Goal: Task Accomplishment & Management: Complete application form

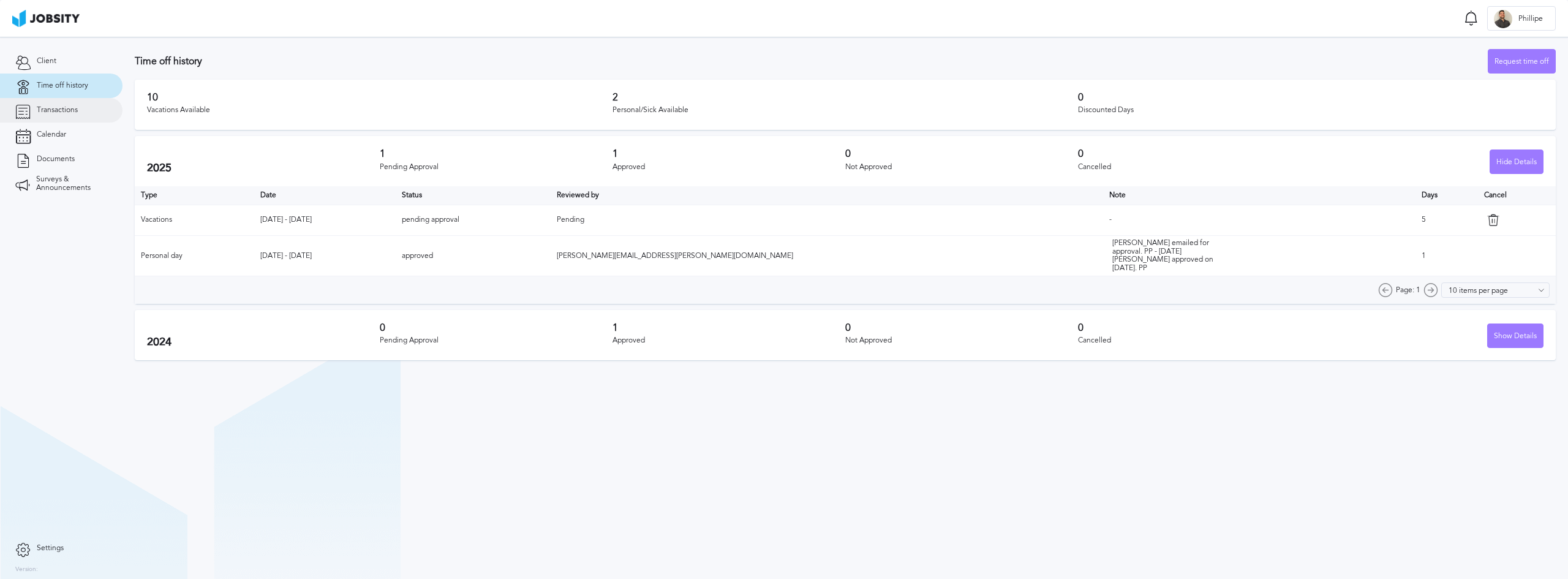
click at [59, 112] on span "Transactions" at bounding box center [57, 110] width 41 height 8
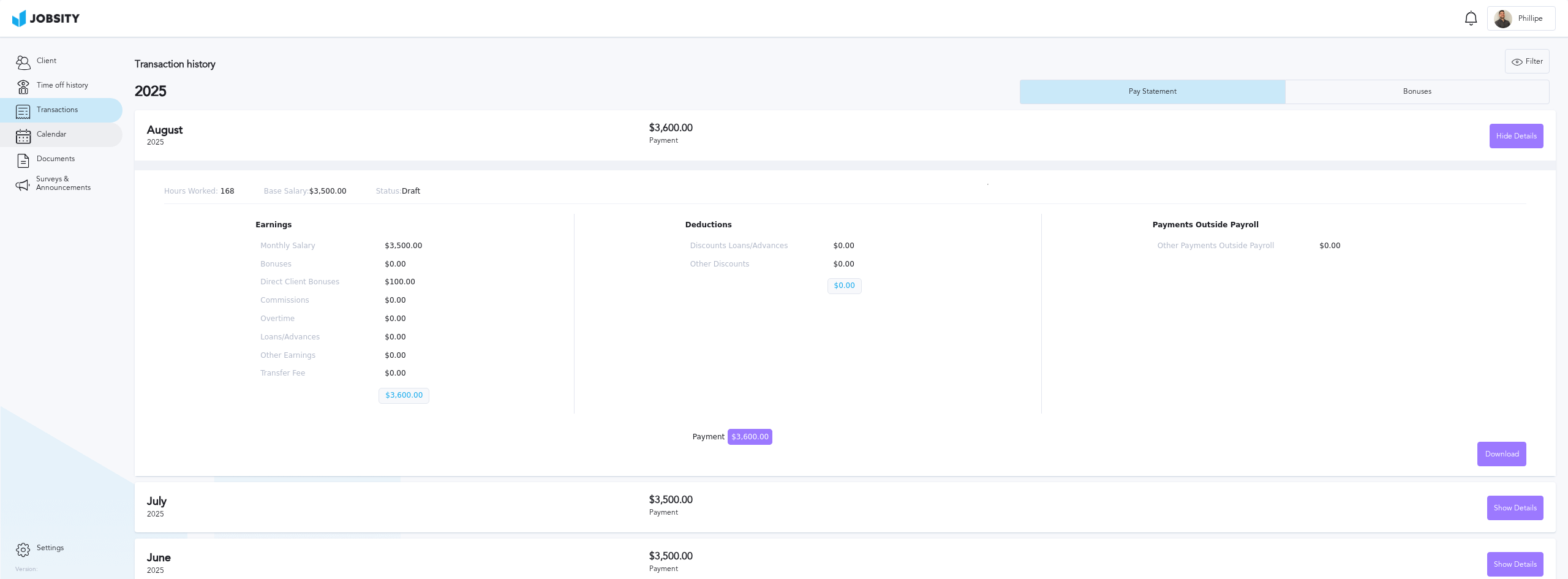
click at [46, 135] on span "Calendar" at bounding box center [52, 134] width 30 height 8
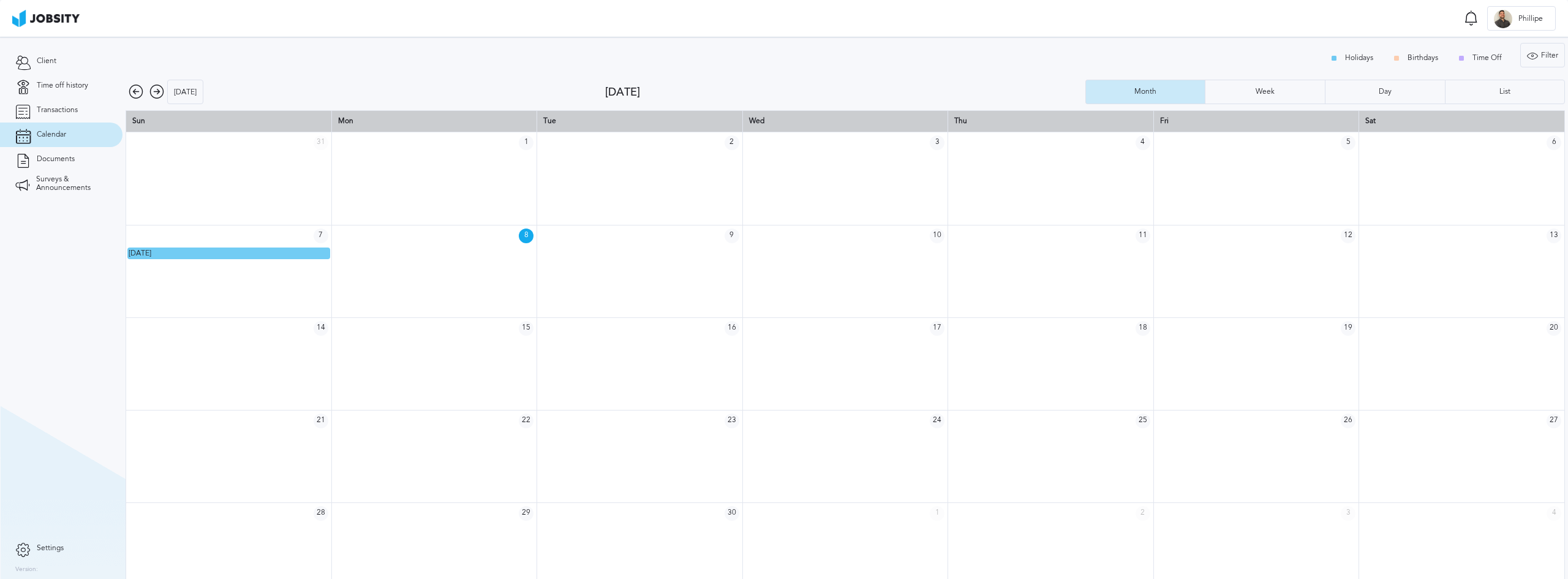
click at [157, 95] on icon at bounding box center [156, 91] width 14 height 14
click at [155, 96] on icon at bounding box center [156, 91] width 14 height 14
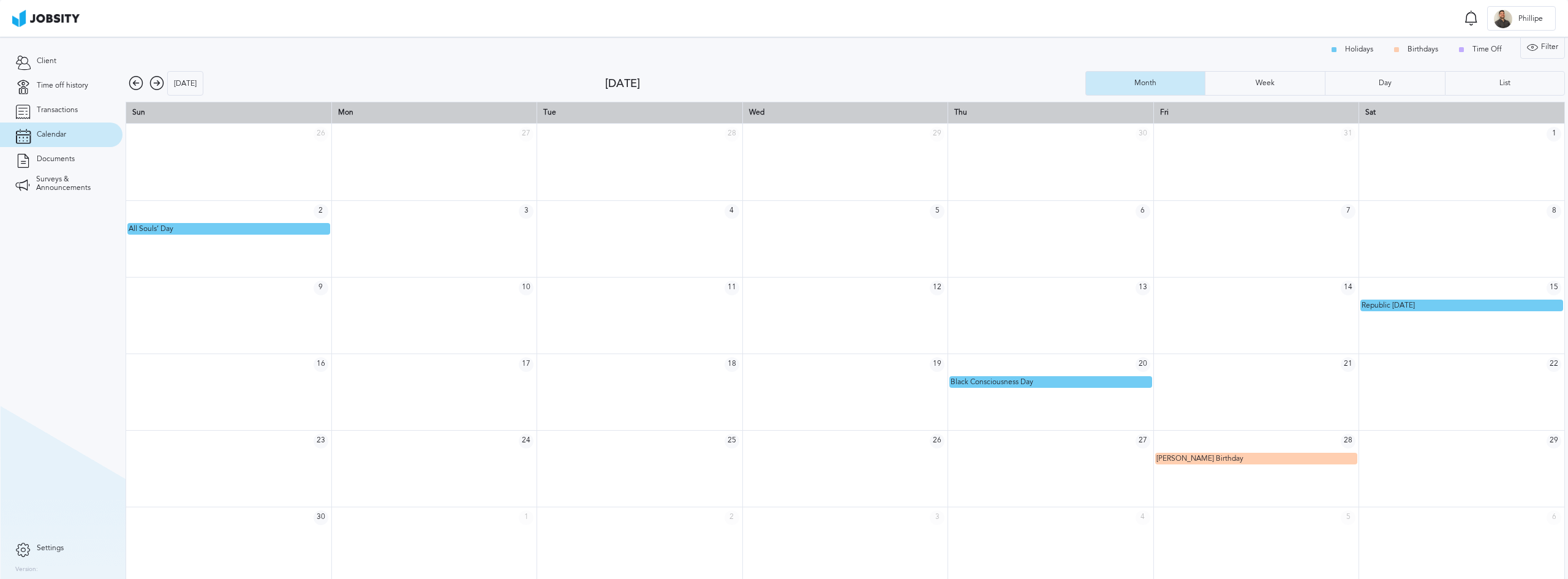
scroll to position [17, 0]
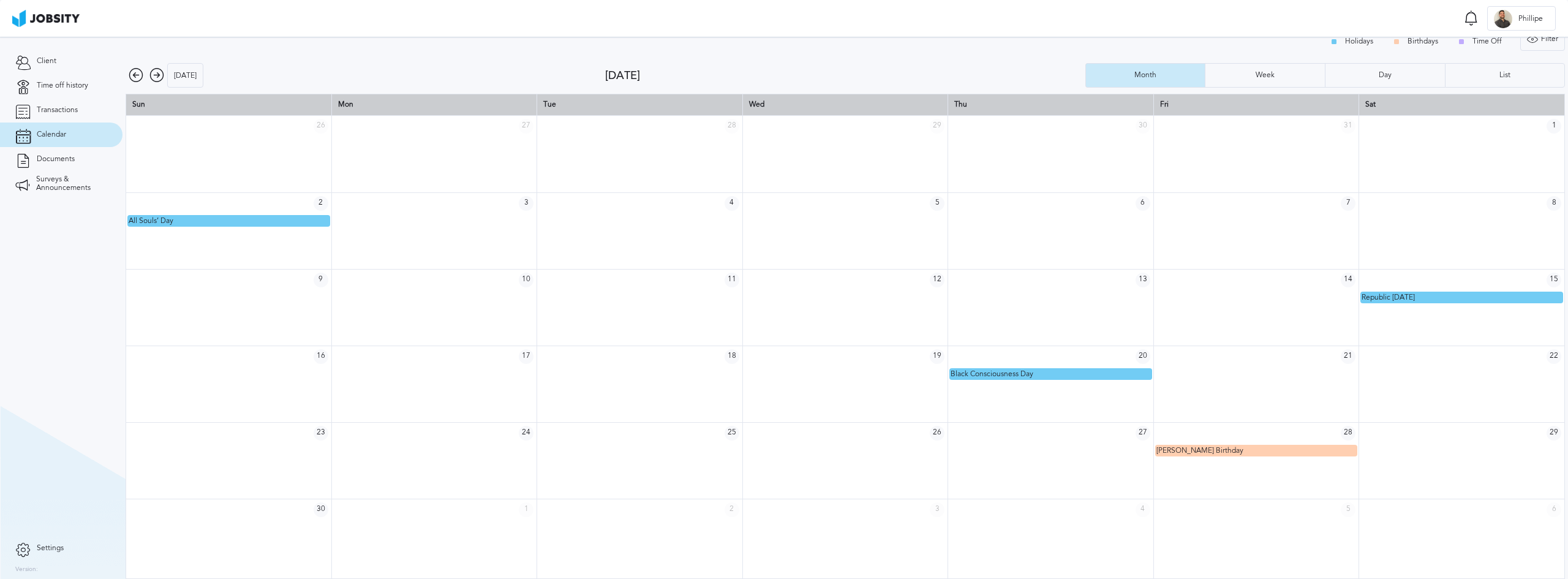
click at [157, 76] on icon at bounding box center [156, 74] width 14 height 14
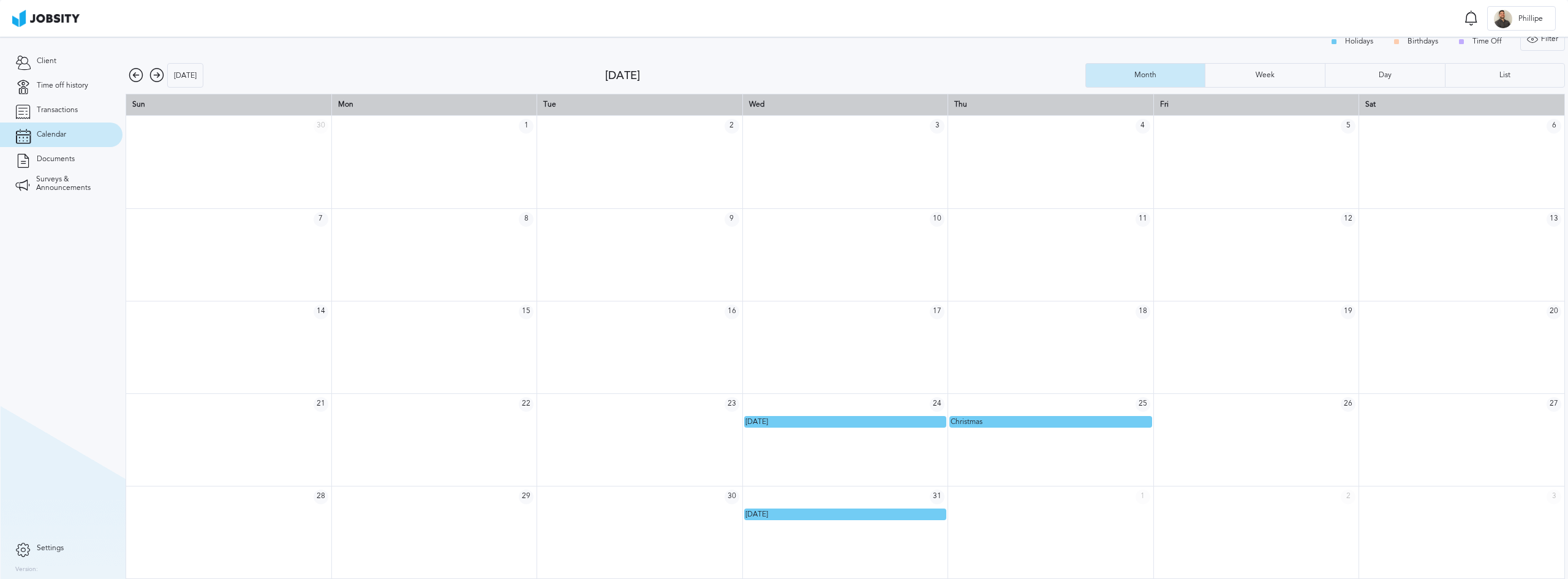
click at [139, 76] on icon at bounding box center [135, 74] width 14 height 14
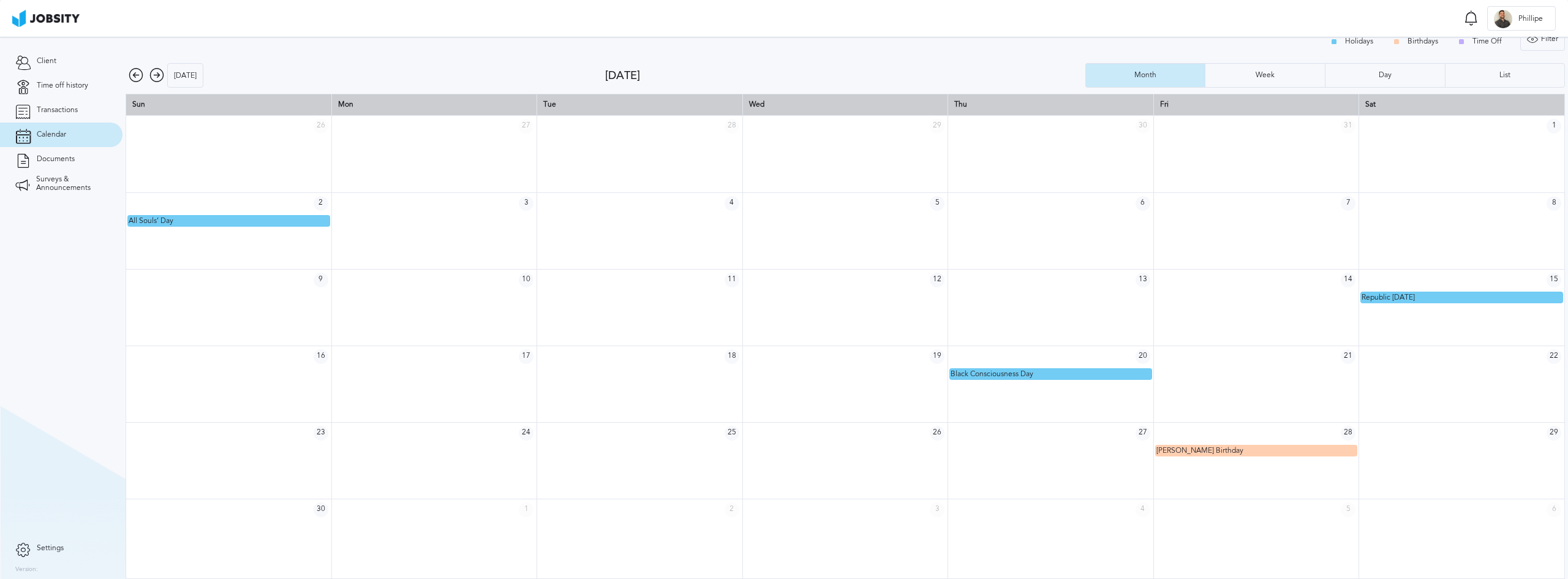
click at [155, 74] on icon at bounding box center [156, 74] width 14 height 14
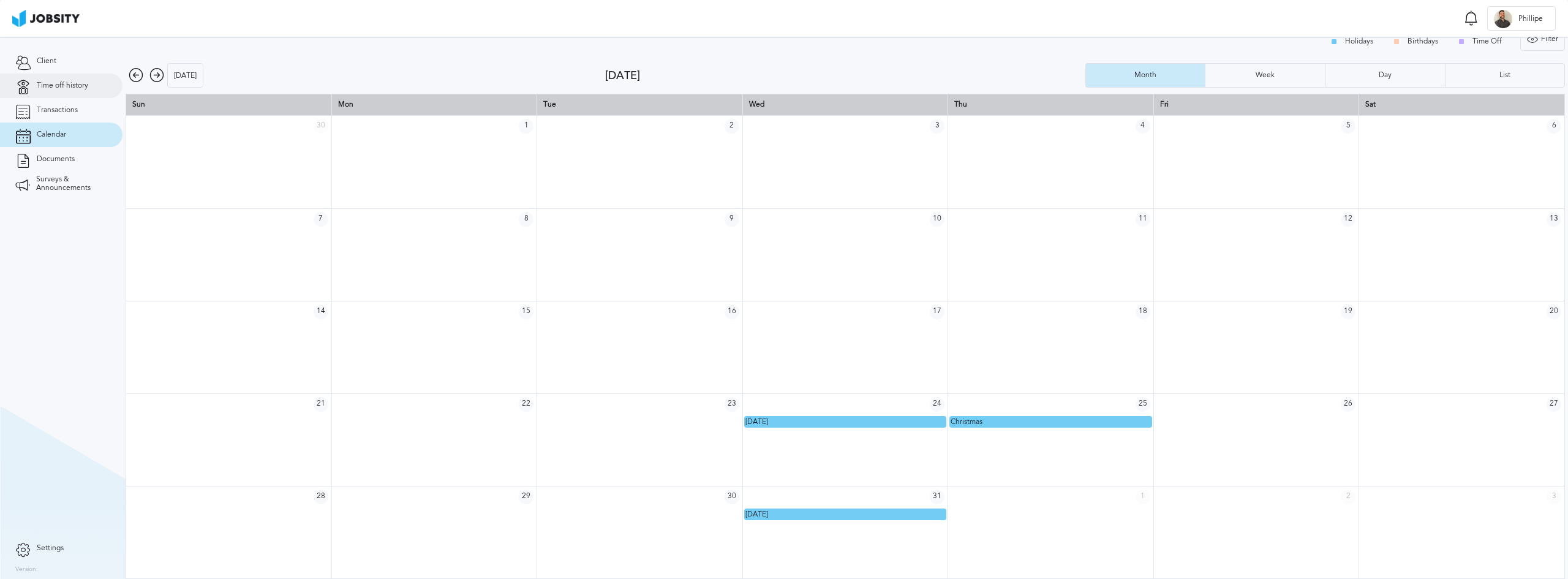
click at [77, 80] on link "Time off history" at bounding box center [61, 85] width 122 height 25
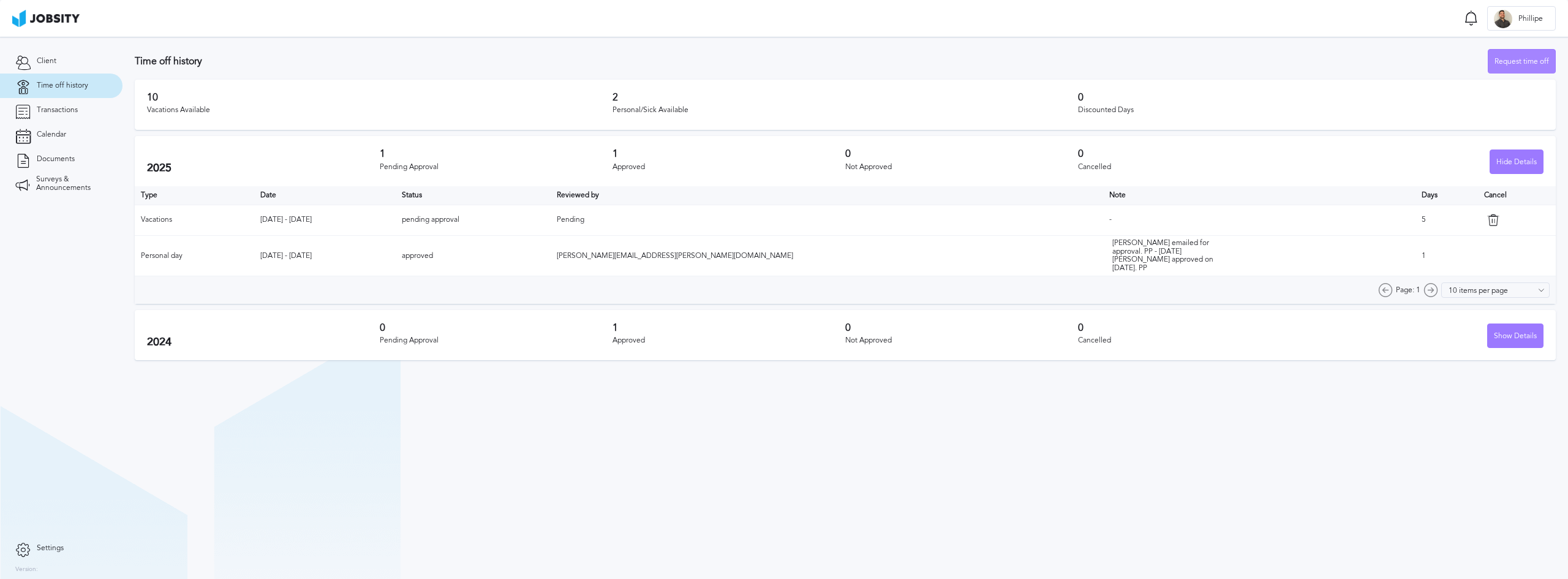
click at [1503, 62] on div "Request time off" at bounding box center [1522, 62] width 67 height 25
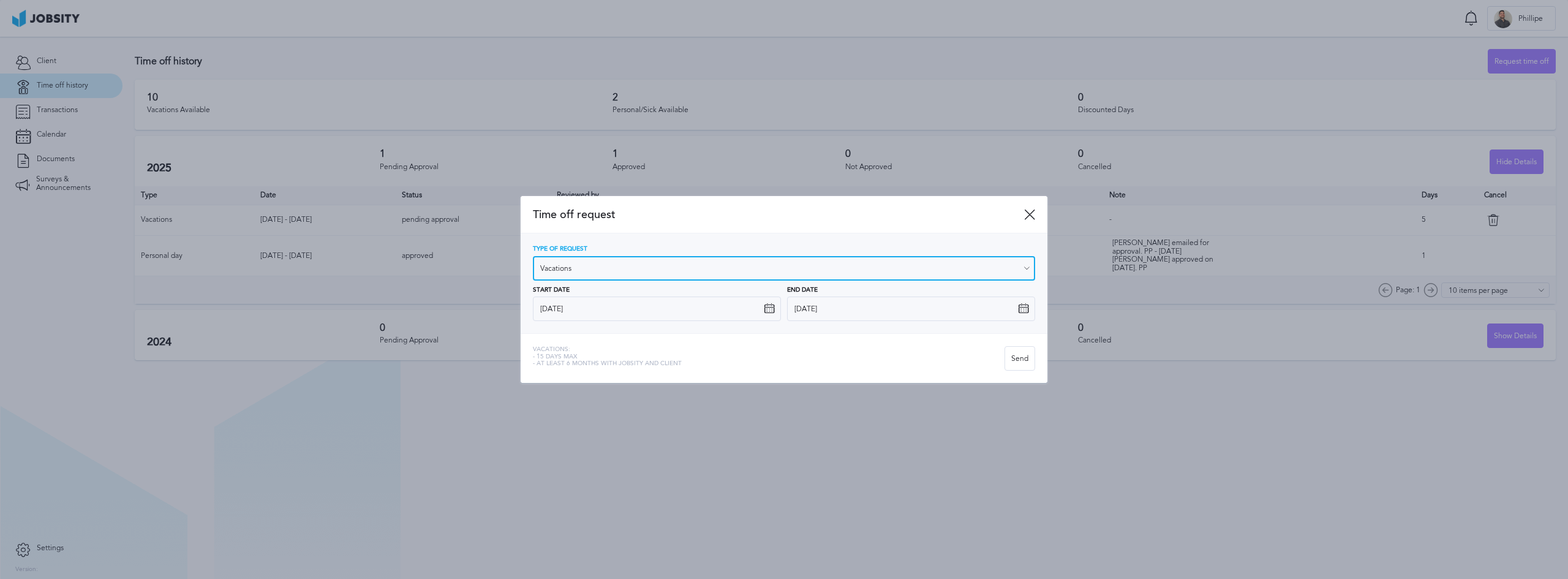
click at [676, 267] on input "Vacations" at bounding box center [784, 268] width 503 height 25
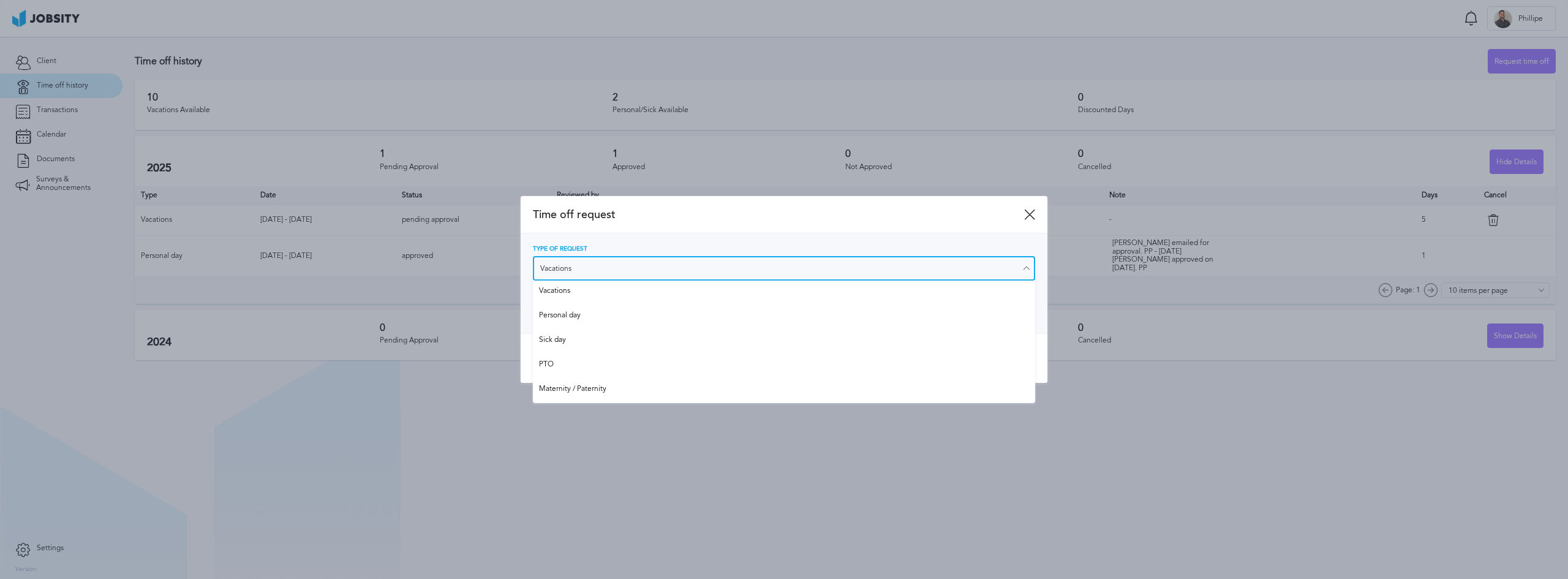
click at [692, 265] on input "Vacations" at bounding box center [784, 268] width 503 height 25
click at [693, 265] on input "Vacations" at bounding box center [784, 268] width 503 height 25
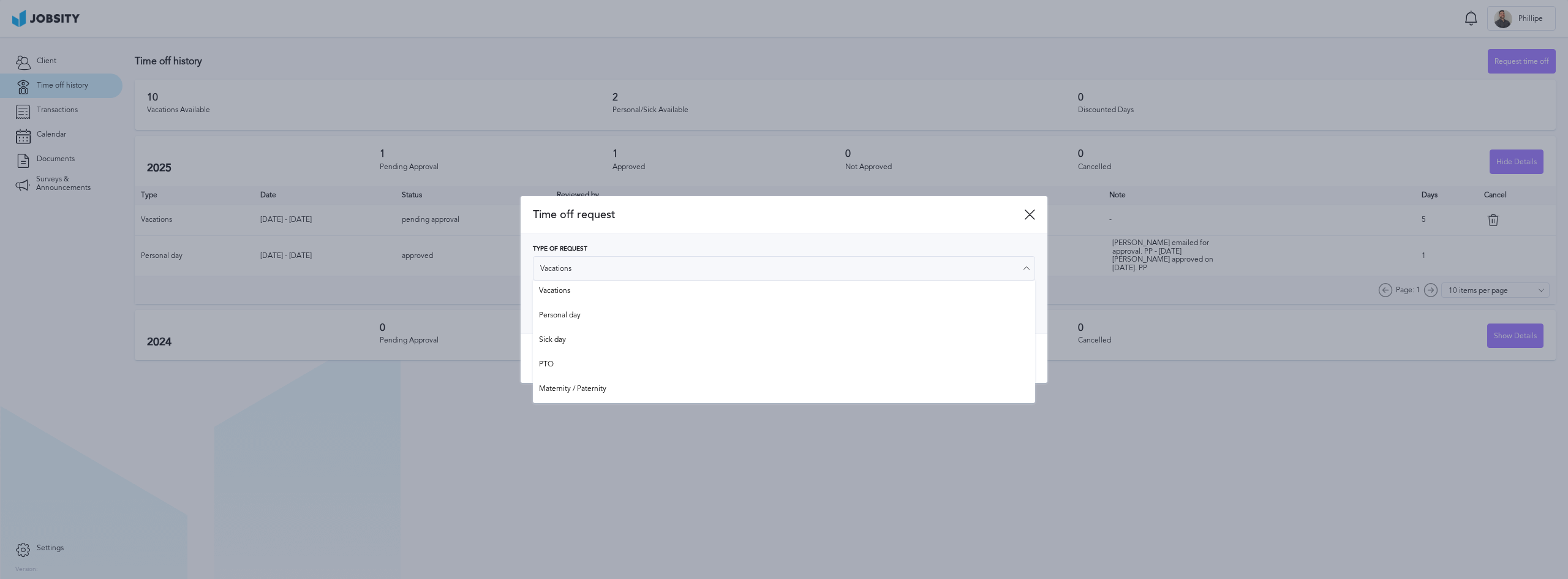
click at [727, 246] on div "Type of Request Vacations" at bounding box center [784, 263] width 503 height 35
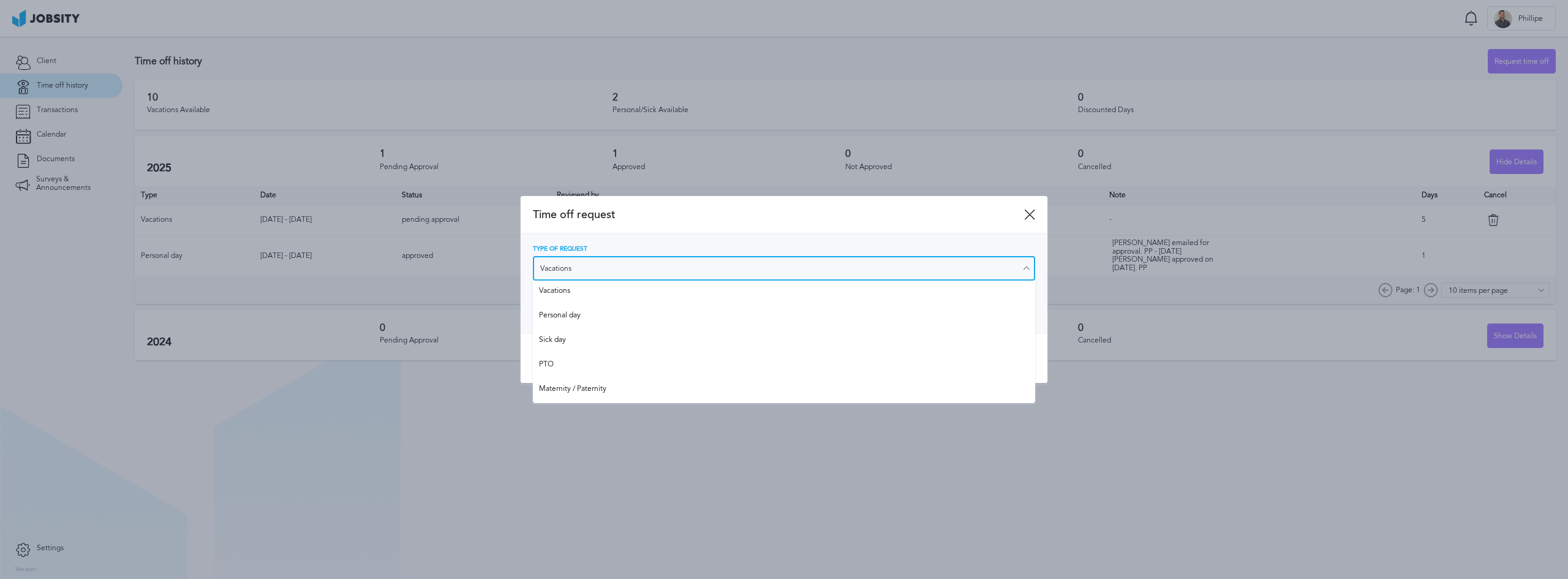
click at [678, 259] on input "Vacations" at bounding box center [784, 268] width 503 height 25
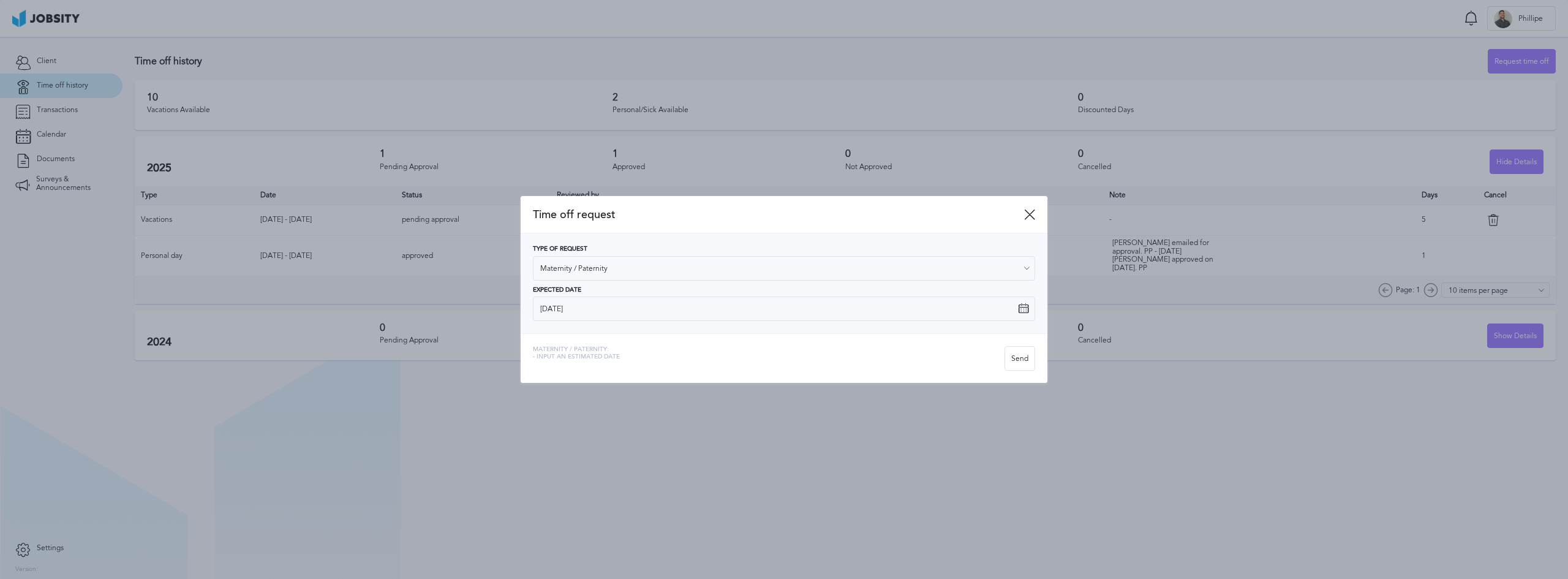
click at [602, 386] on div "Time off request Type of Request Maternity / Paternity Vacations Personal day S…" at bounding box center [784, 289] width 1568 height 579
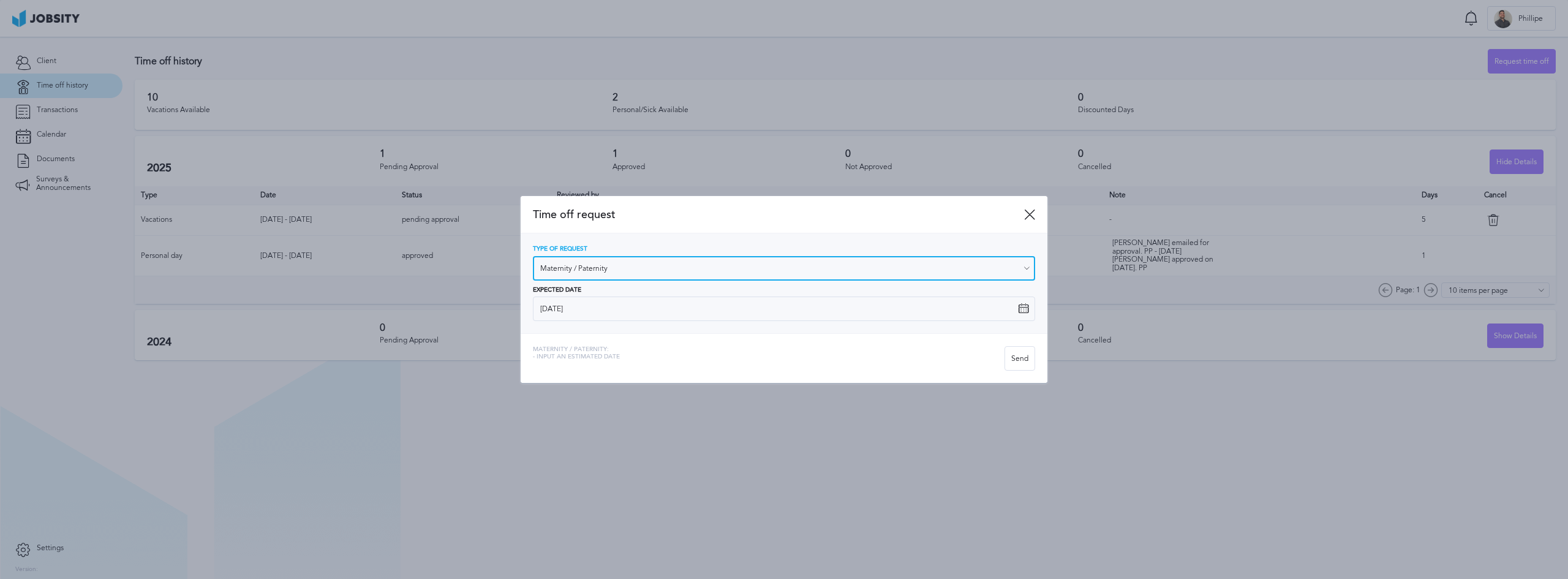
click at [645, 263] on input "Maternity / Paternity" at bounding box center [784, 268] width 503 height 25
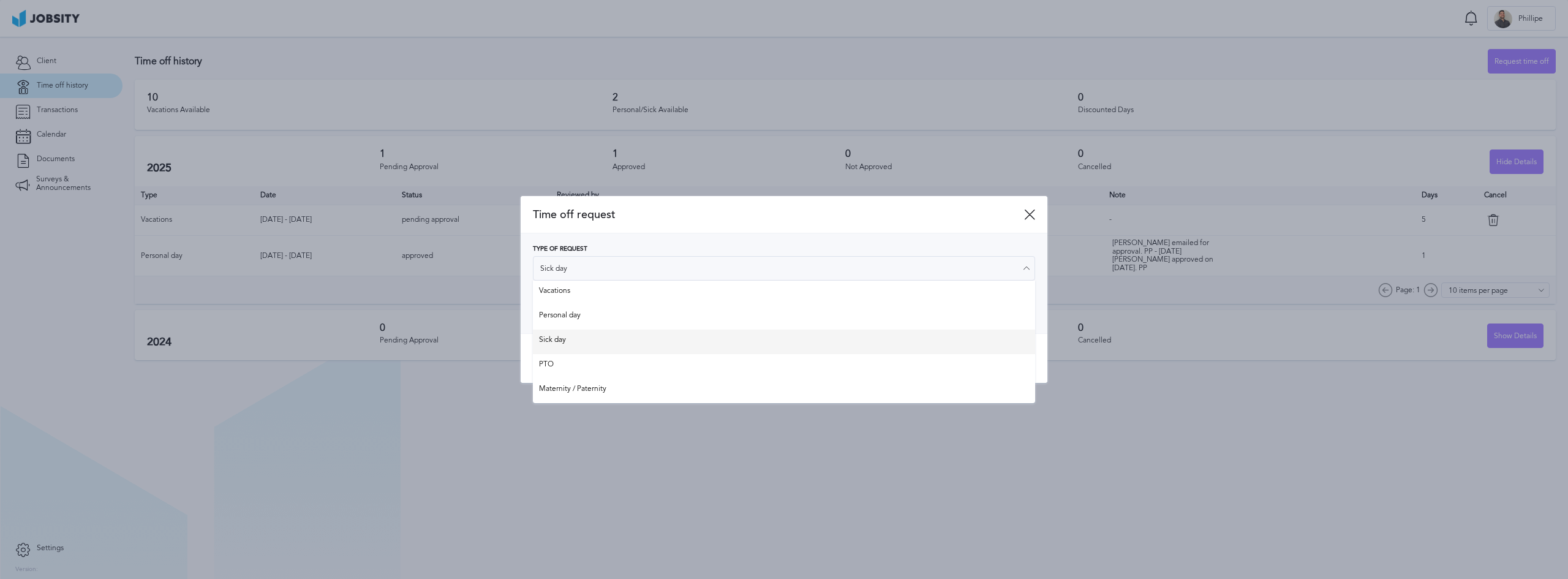
click at [591, 336] on div "Time off request Type of Request Sick day Vacations Personal day Sick day PTO M…" at bounding box center [784, 290] width 527 height 188
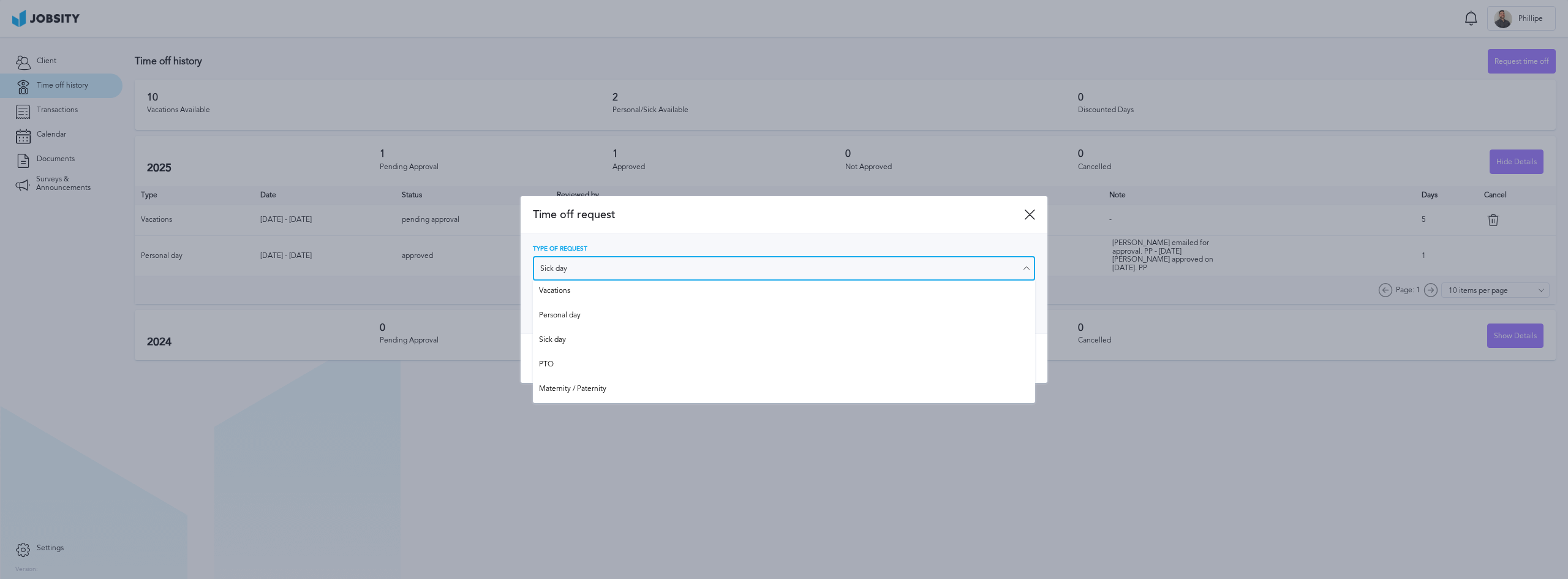
click at [631, 265] on input "Sick day" at bounding box center [784, 268] width 503 height 25
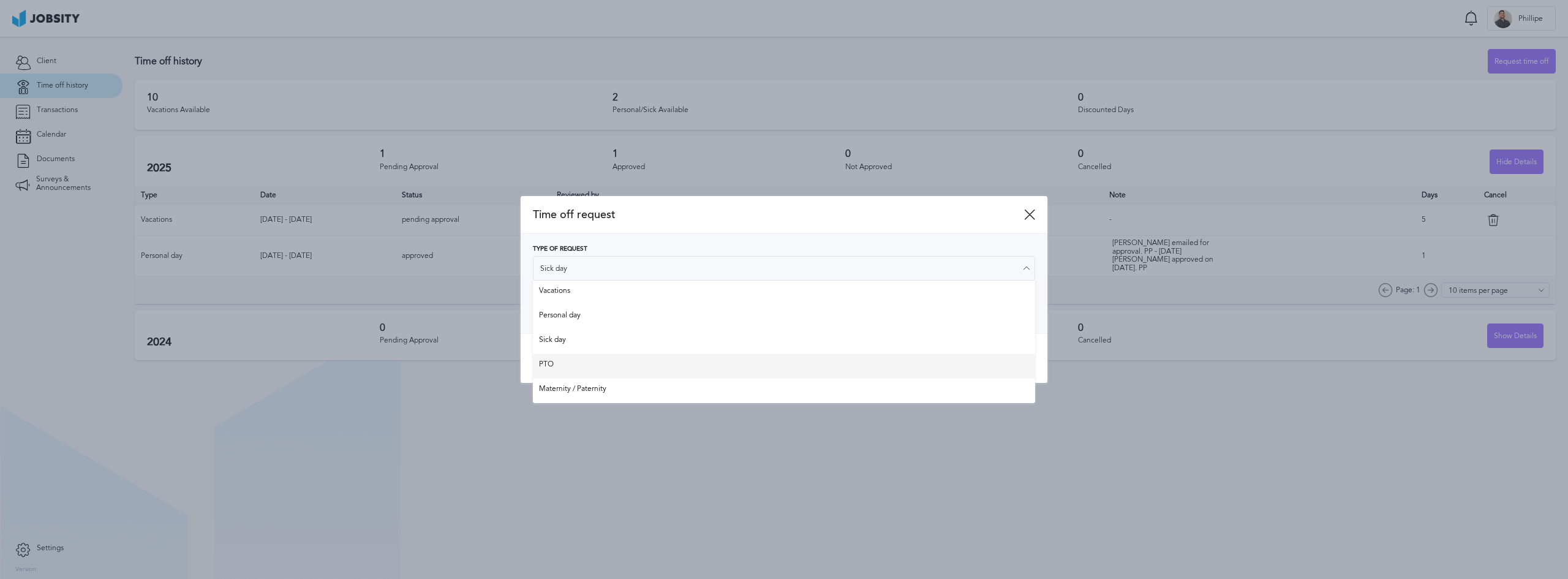
click at [559, 363] on div "Time off request Type of Request Sick day Vacations Personal day Sick day PTO M…" at bounding box center [784, 290] width 527 height 188
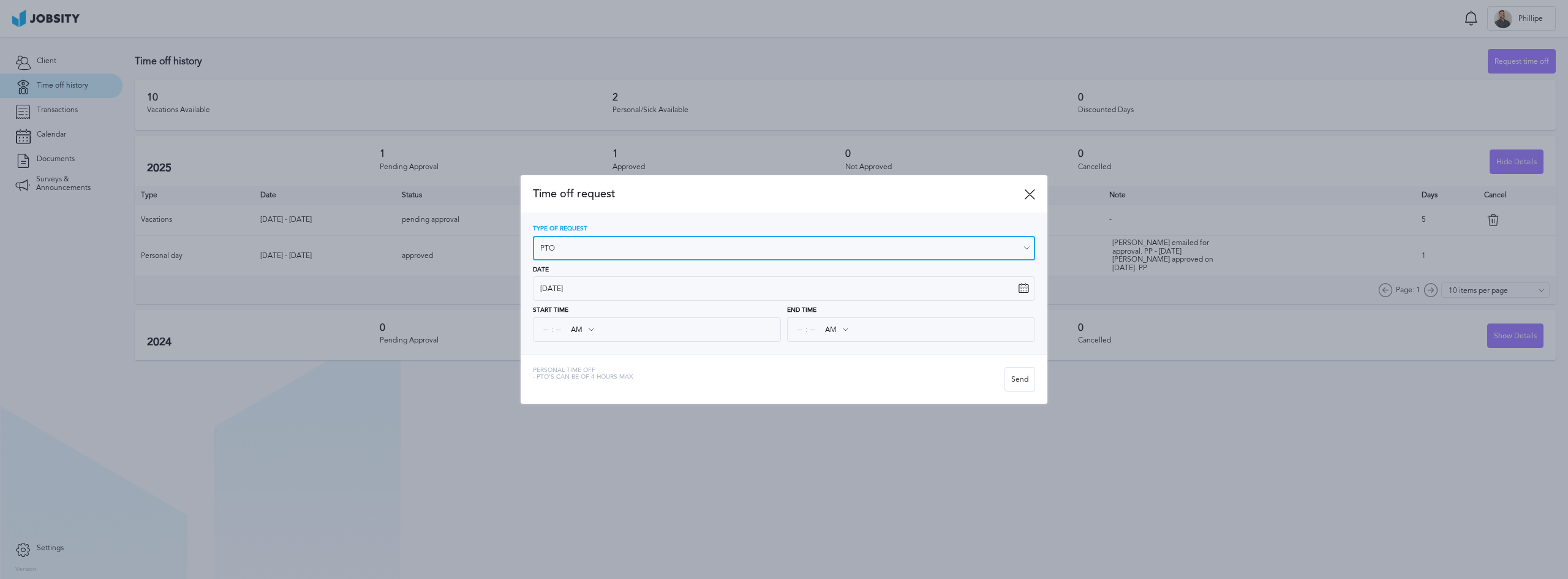
click at [618, 244] on input "PTO" at bounding box center [784, 248] width 503 height 25
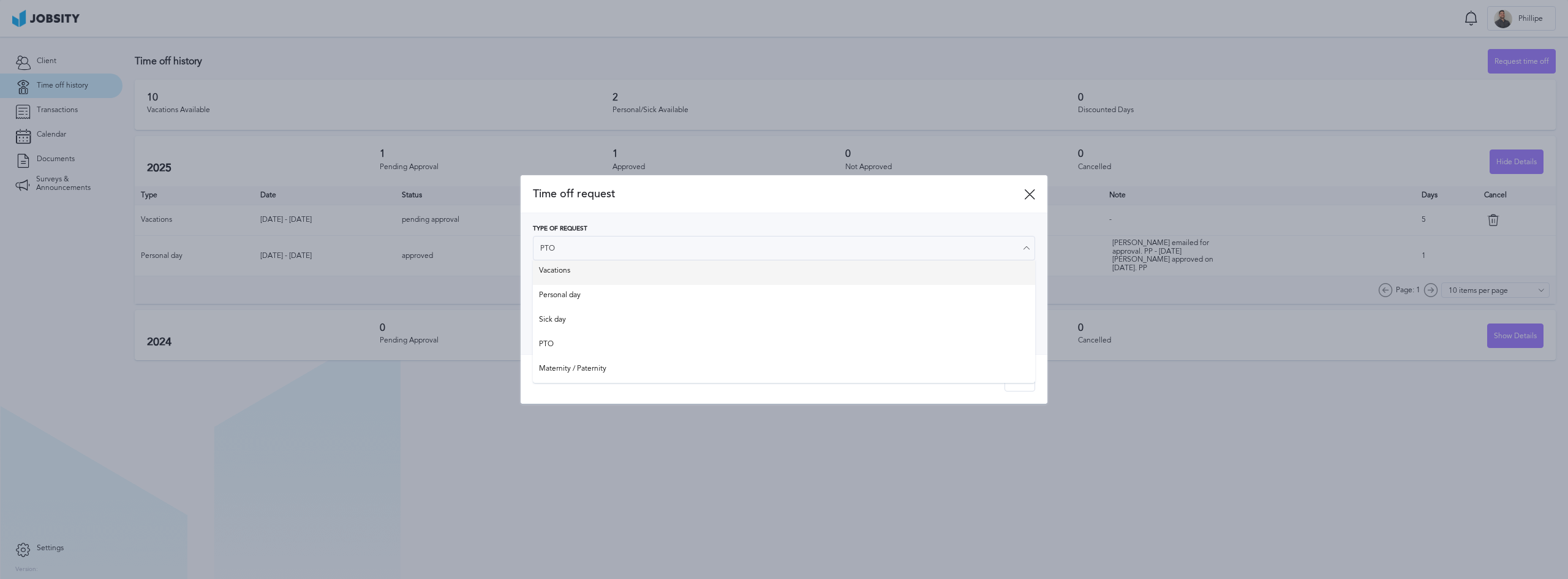
type input "Vacations"
click at [596, 260] on div "Type of Request Vacations Vacations Personal day Sick day PTO Maternity / Pater…" at bounding box center [784, 243] width 503 height 35
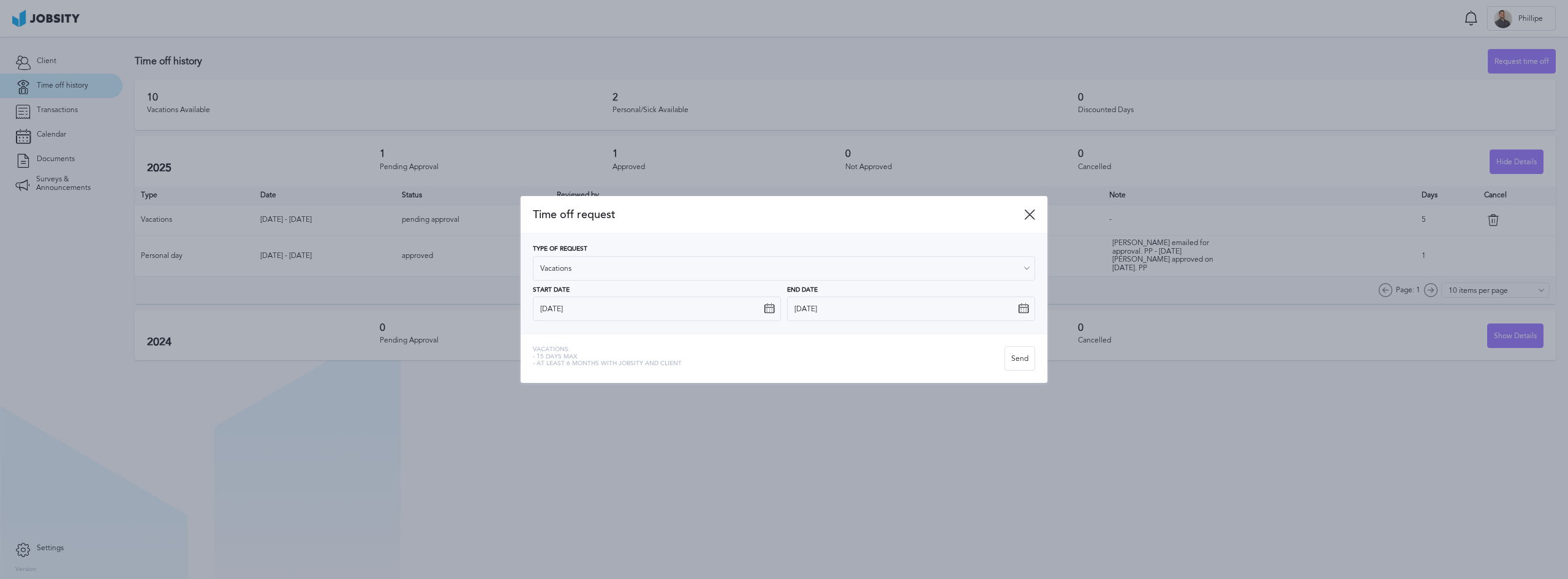
click at [1026, 217] on icon at bounding box center [1029, 214] width 11 height 11
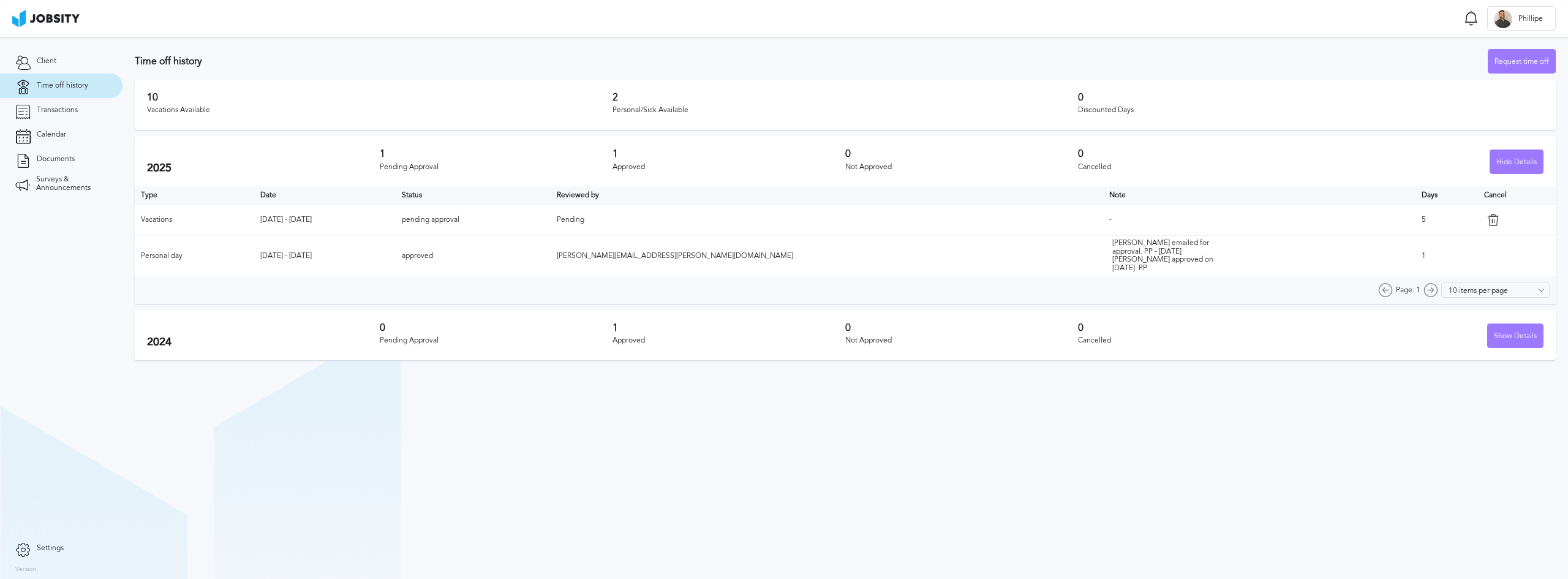
drag, startPoint x: 802, startPoint y: 423, endPoint x: 819, endPoint y: 458, distance: 38.9
click at [802, 423] on section "Time off history Request time off 10 Vacations Available 2 Personal/Sick Availa…" at bounding box center [845, 309] width 1446 height 543
